Goal: Contribute content: Add original content to the website for others to see

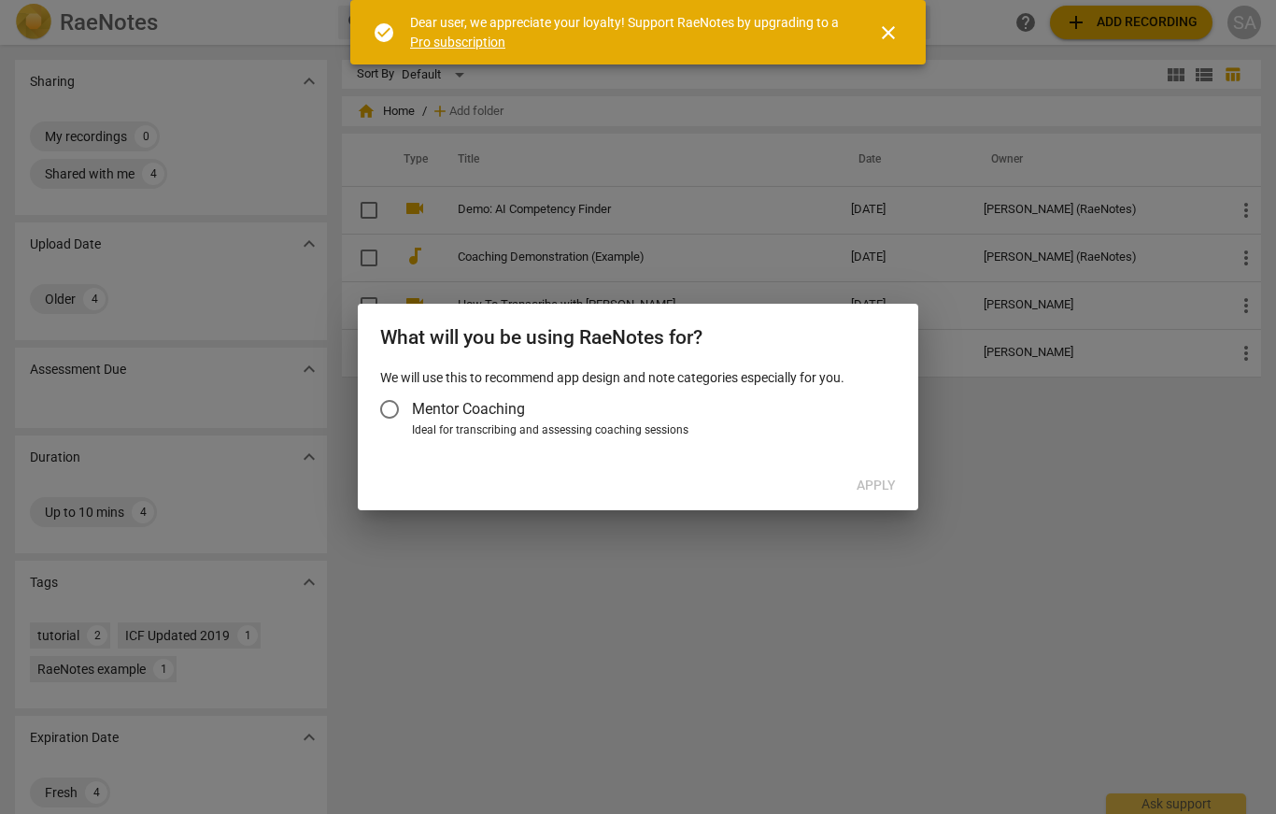
click at [399, 415] on input "Mentor Coaching" at bounding box center [389, 409] width 45 height 45
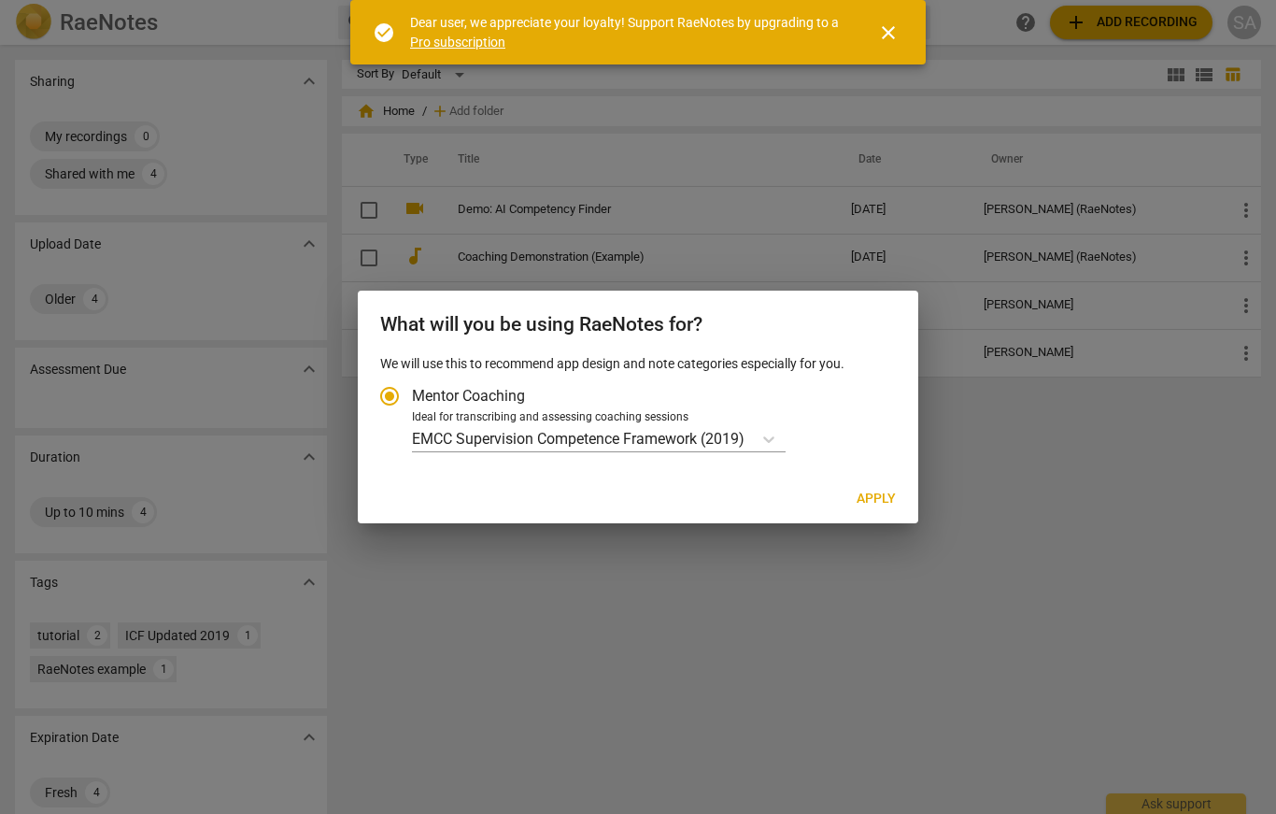
click at [881, 503] on span "Apply" at bounding box center [876, 499] width 39 height 19
radio input "false"
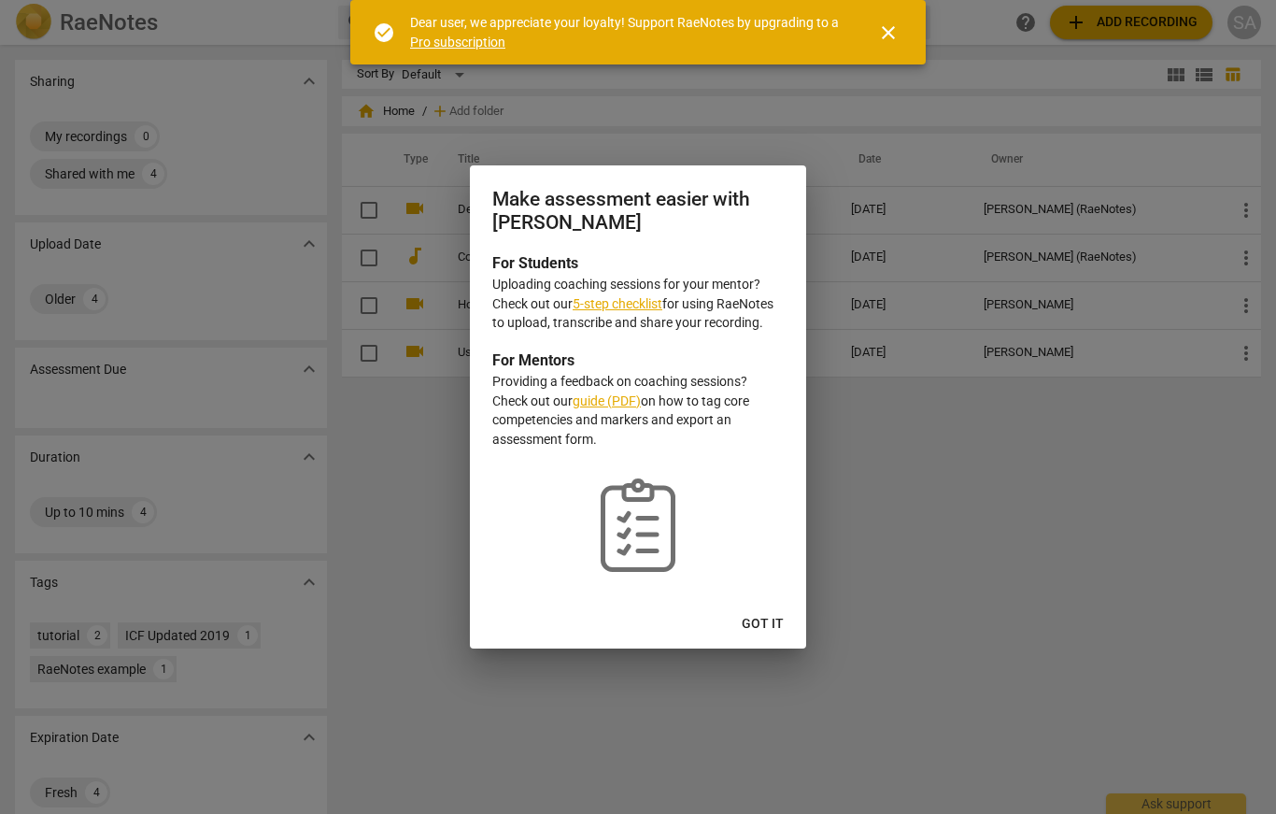
click at [627, 305] on link "5-step checklist" at bounding box center [618, 303] width 90 height 15
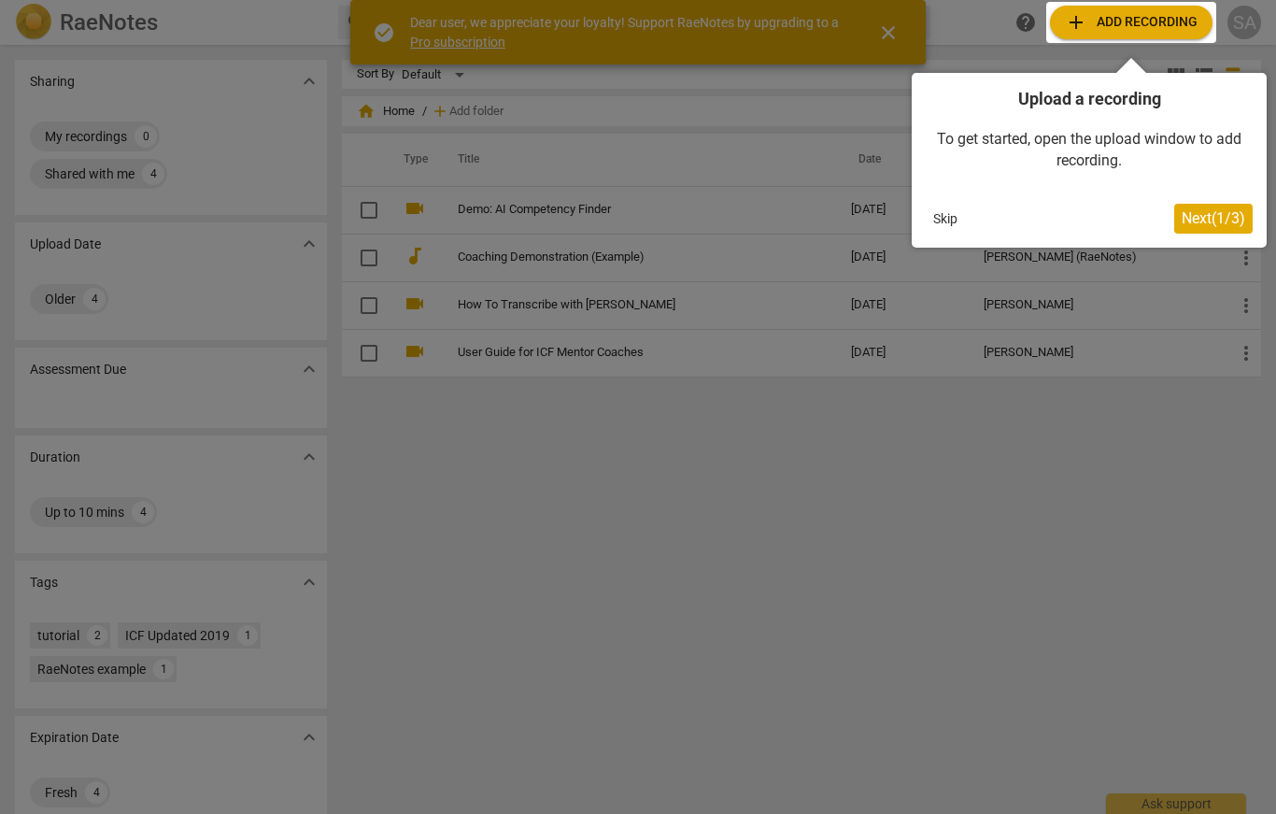
click at [1117, 19] on div at bounding box center [1131, 22] width 170 height 41
click at [1082, 22] on div at bounding box center [1131, 22] width 170 height 41
click at [1144, 21] on div at bounding box center [1131, 22] width 170 height 41
click at [1222, 231] on button "Next ( 1 / 3 )" at bounding box center [1213, 219] width 78 height 30
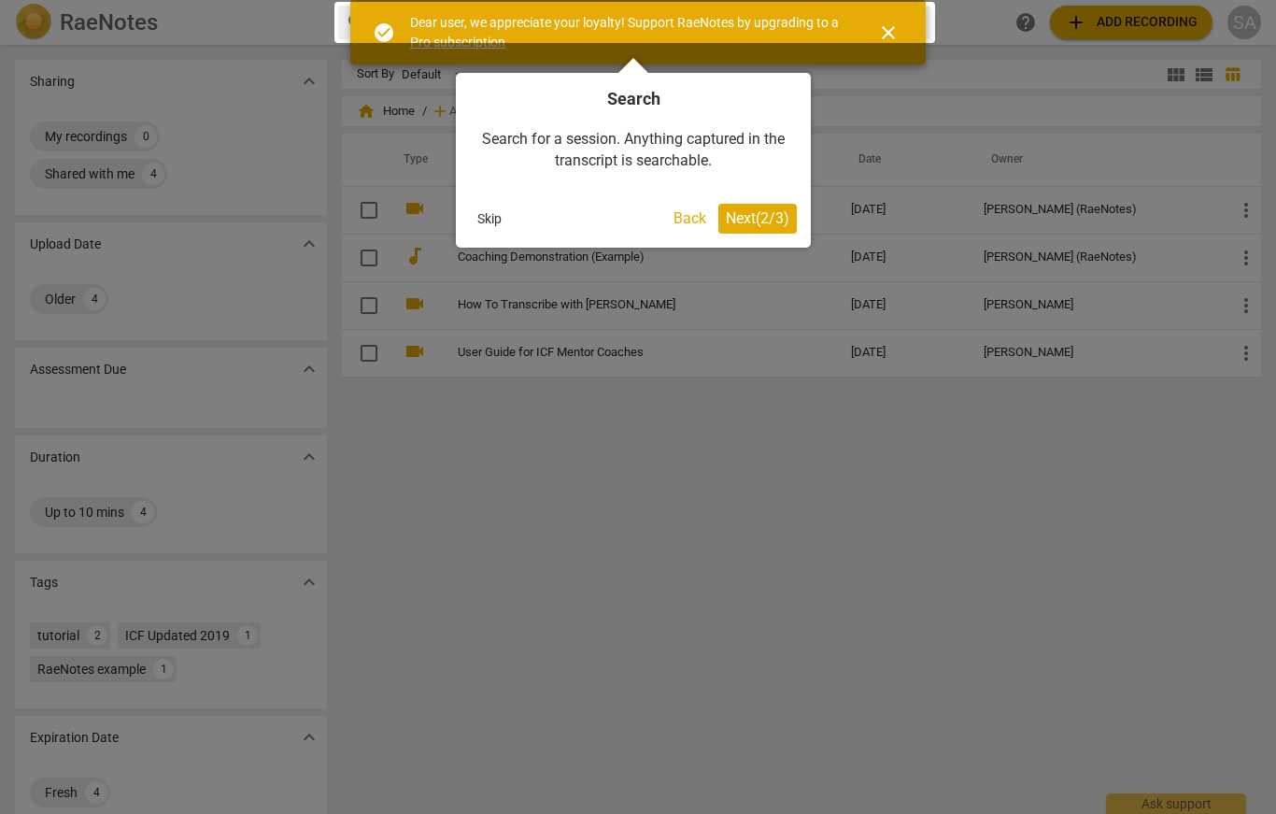
click at [780, 220] on span "Next ( 2 / 3 )" at bounding box center [758, 218] width 64 height 18
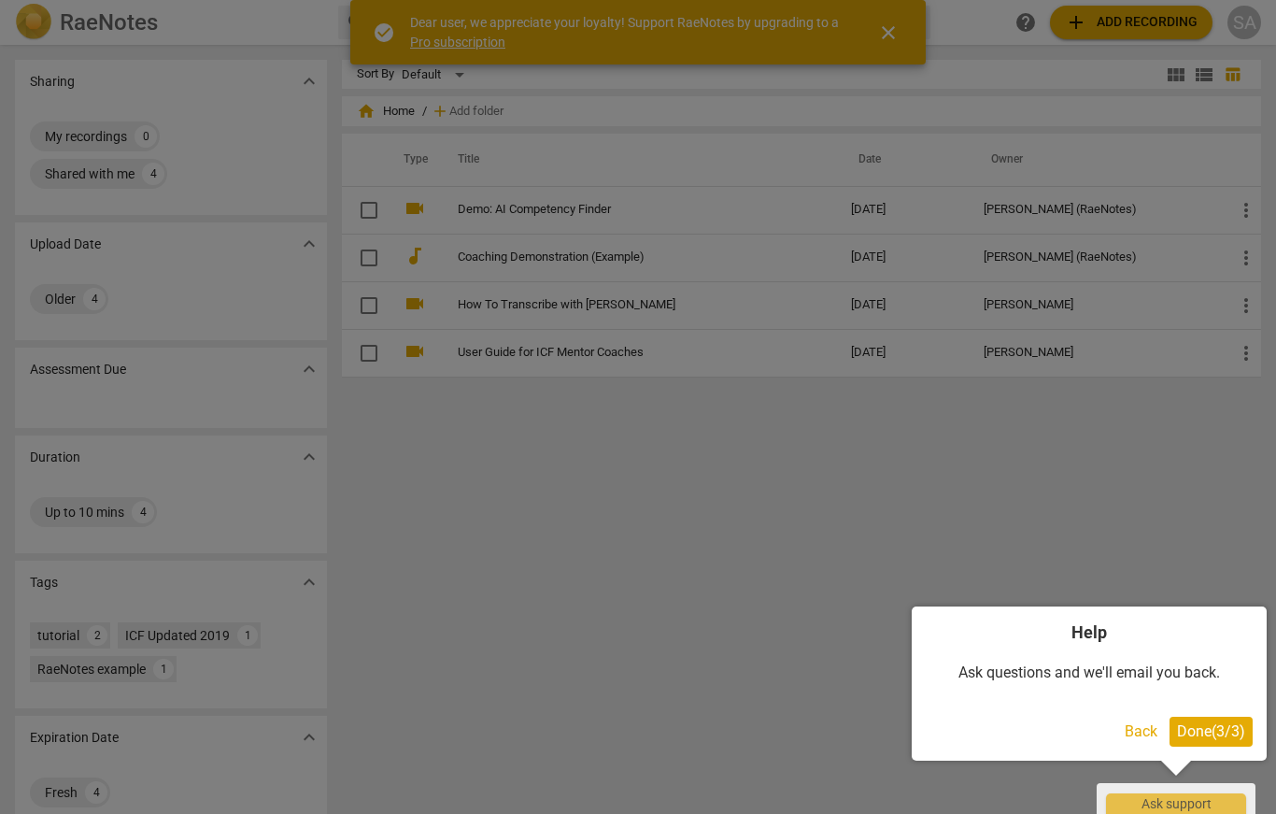
click at [1199, 728] on span "Done ( 3 / 3 )" at bounding box center [1211, 731] width 68 height 18
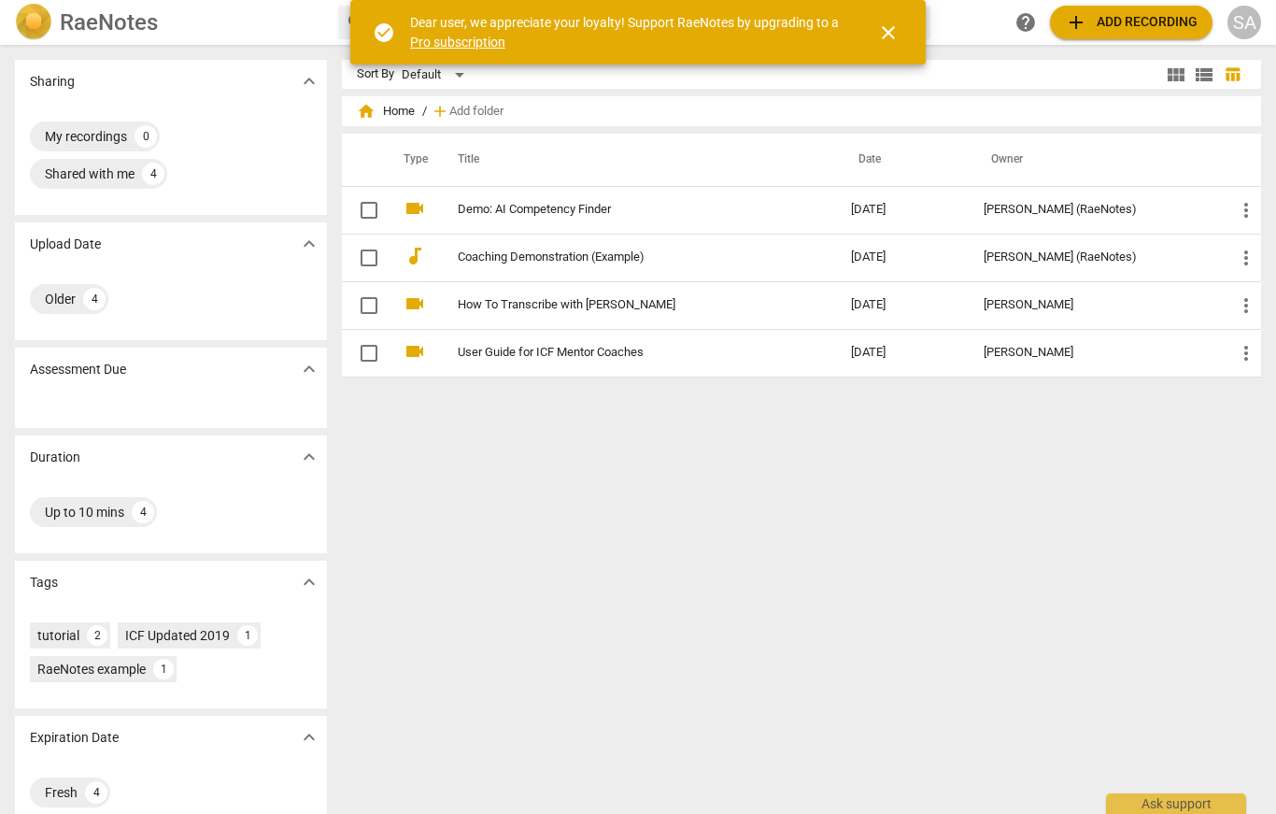
click at [1107, 24] on span "add Add recording" at bounding box center [1131, 22] width 133 height 22
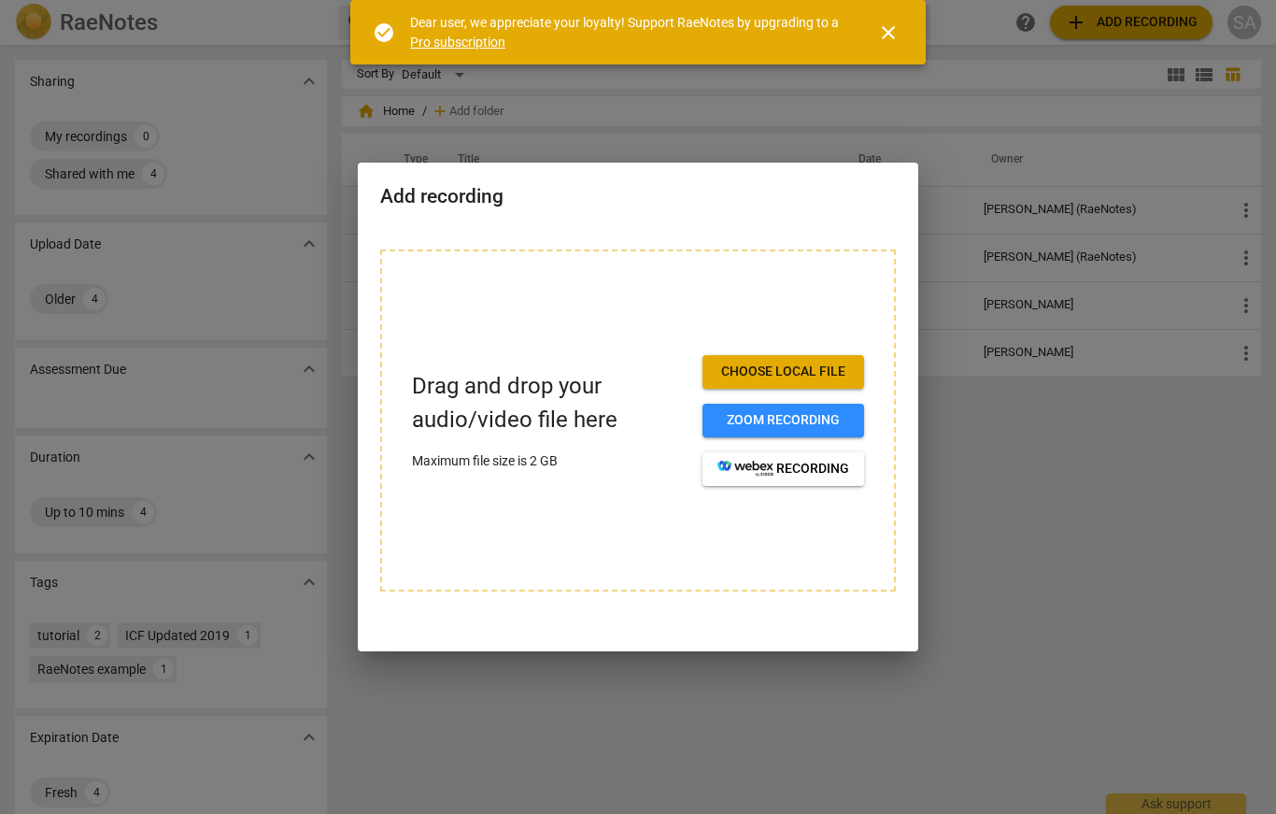
click at [801, 376] on span "Choose local file" at bounding box center [783, 371] width 132 height 19
click at [1080, 716] on div at bounding box center [638, 407] width 1276 height 814
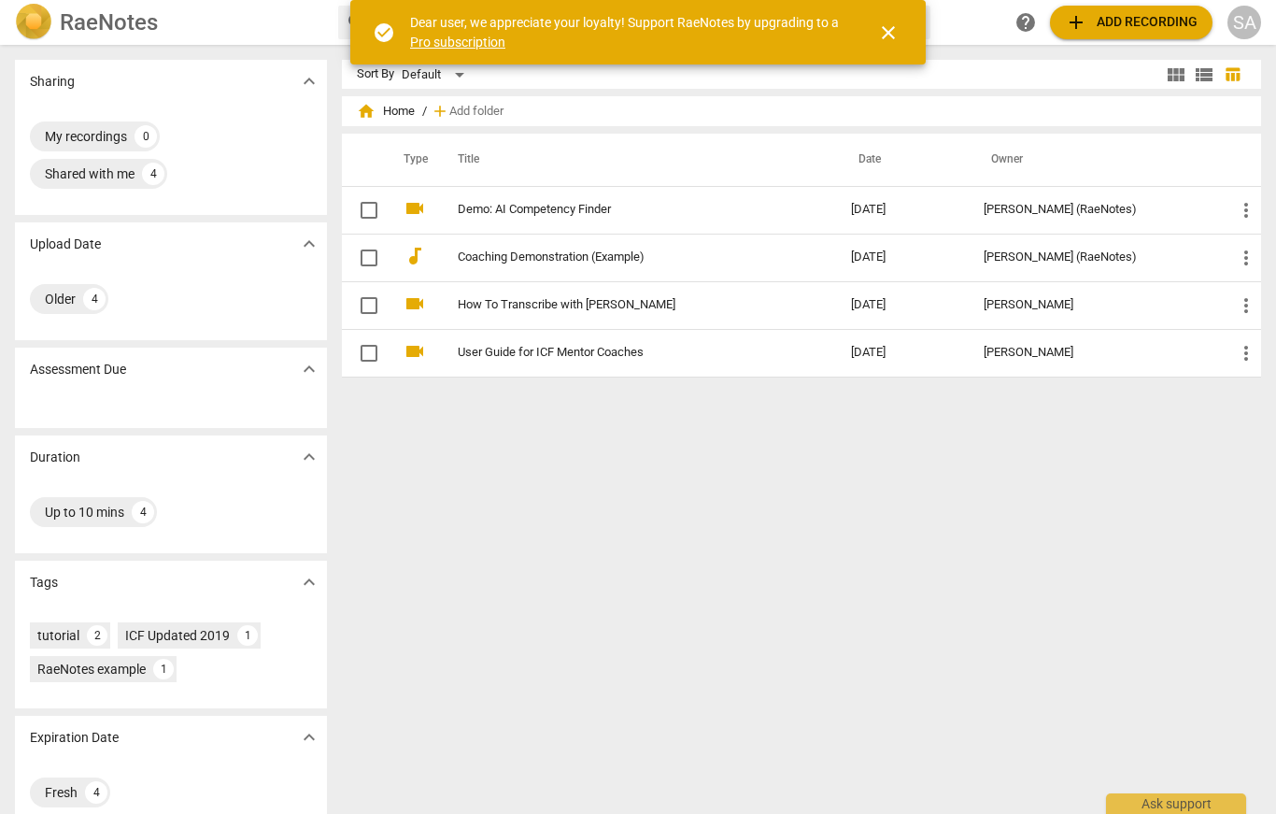
click at [1131, 26] on span "add Add recording" at bounding box center [1131, 22] width 133 height 22
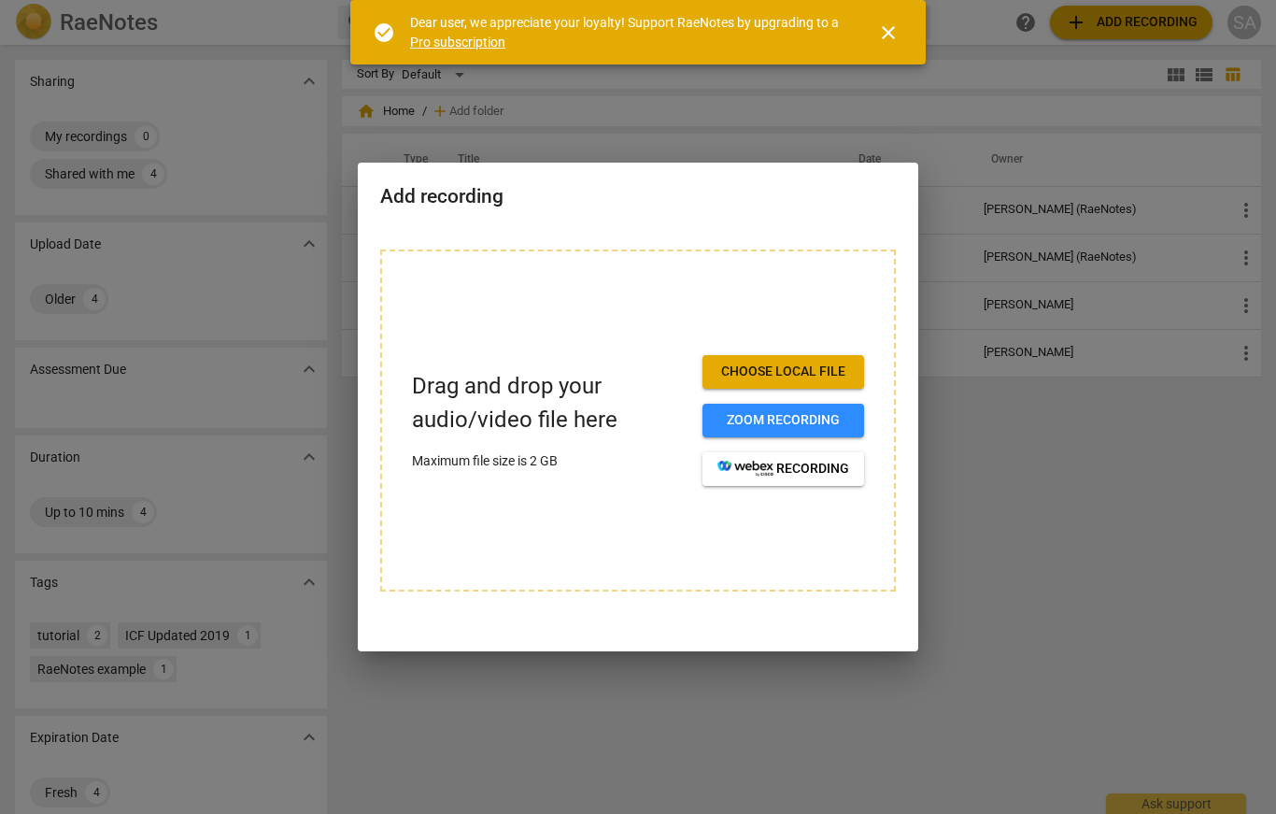
click at [506, 376] on div "Drag and drop your audio/video file here Maximum file size is 2 GB Choose local…" at bounding box center [638, 420] width 452 height 131
click at [449, 435] on p "Drag and drop your audio/video file here" at bounding box center [550, 402] width 276 height 65
